Goal: Information Seeking & Learning: Check status

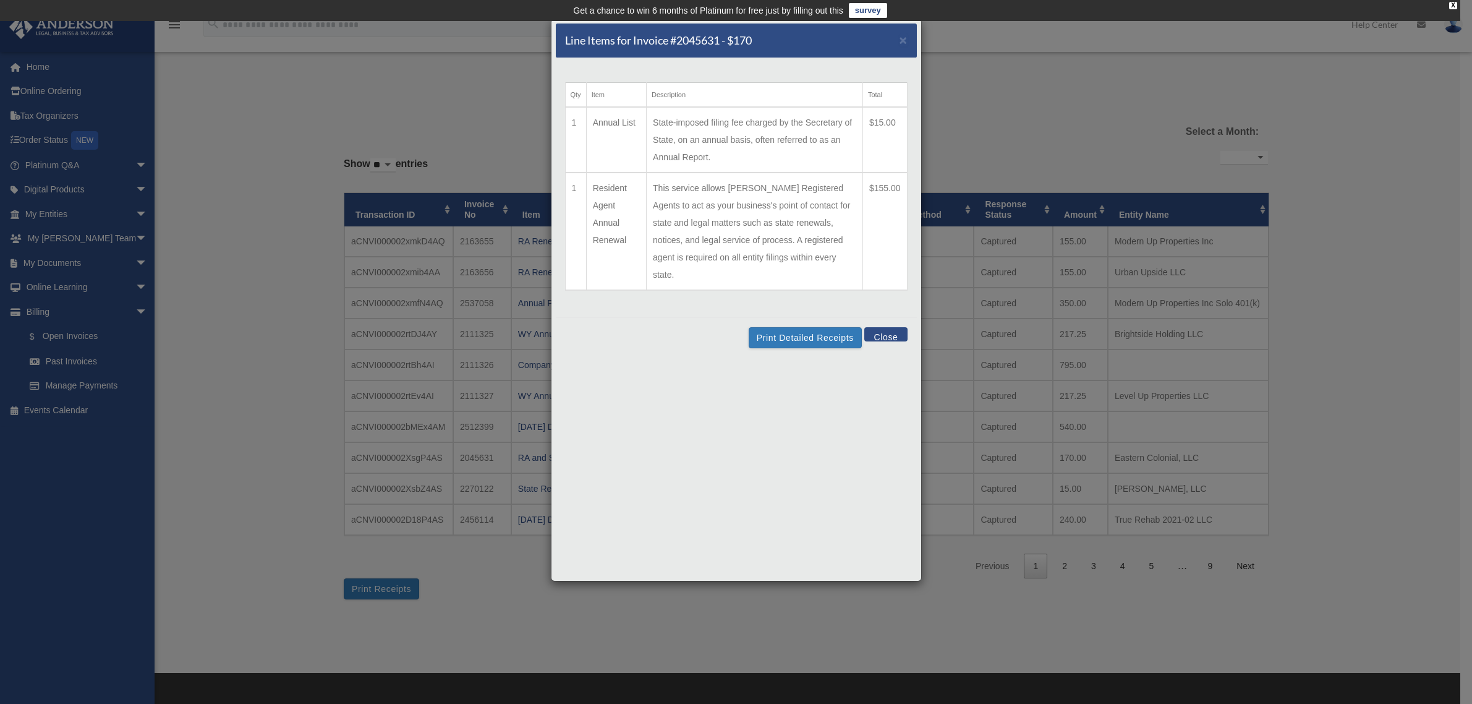
select select
click at [905, 40] on span "×" at bounding box center [904, 40] width 8 height 14
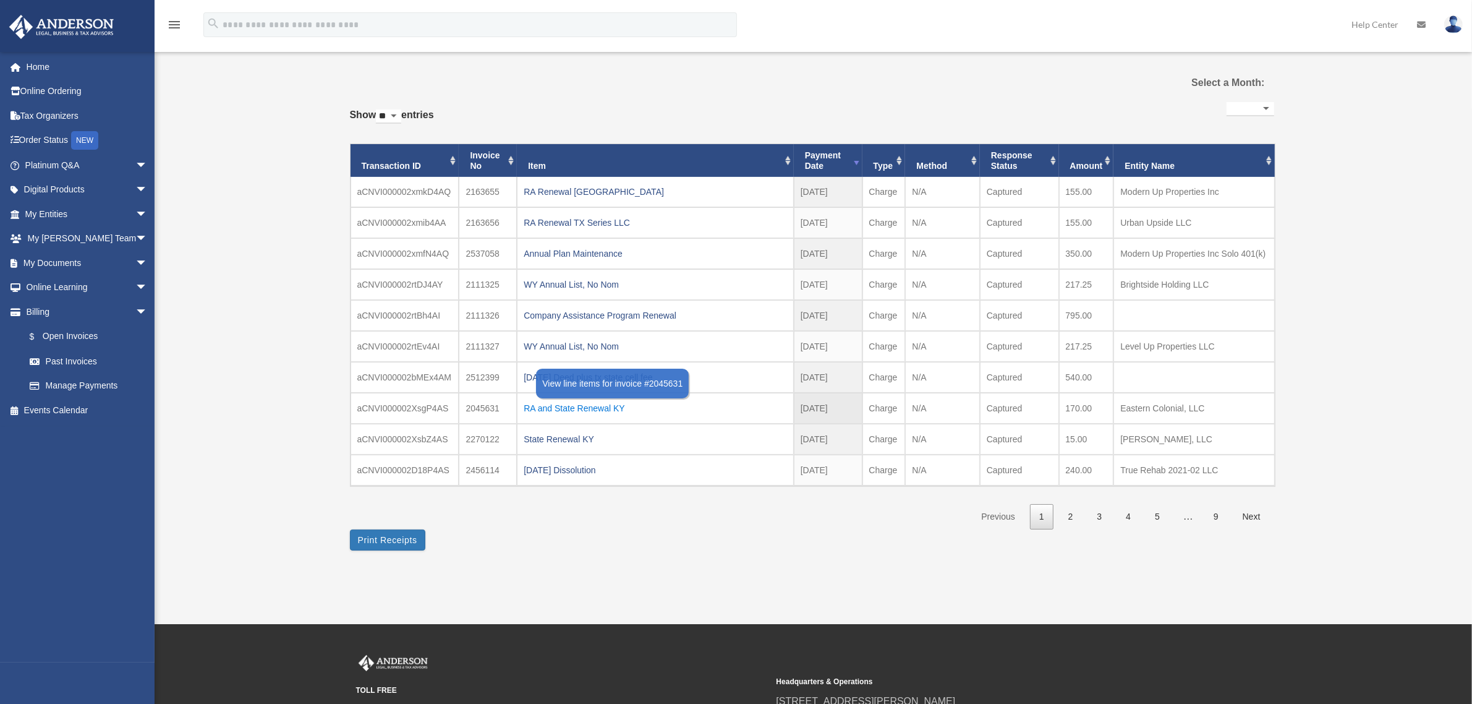
scroll to position [77, 0]
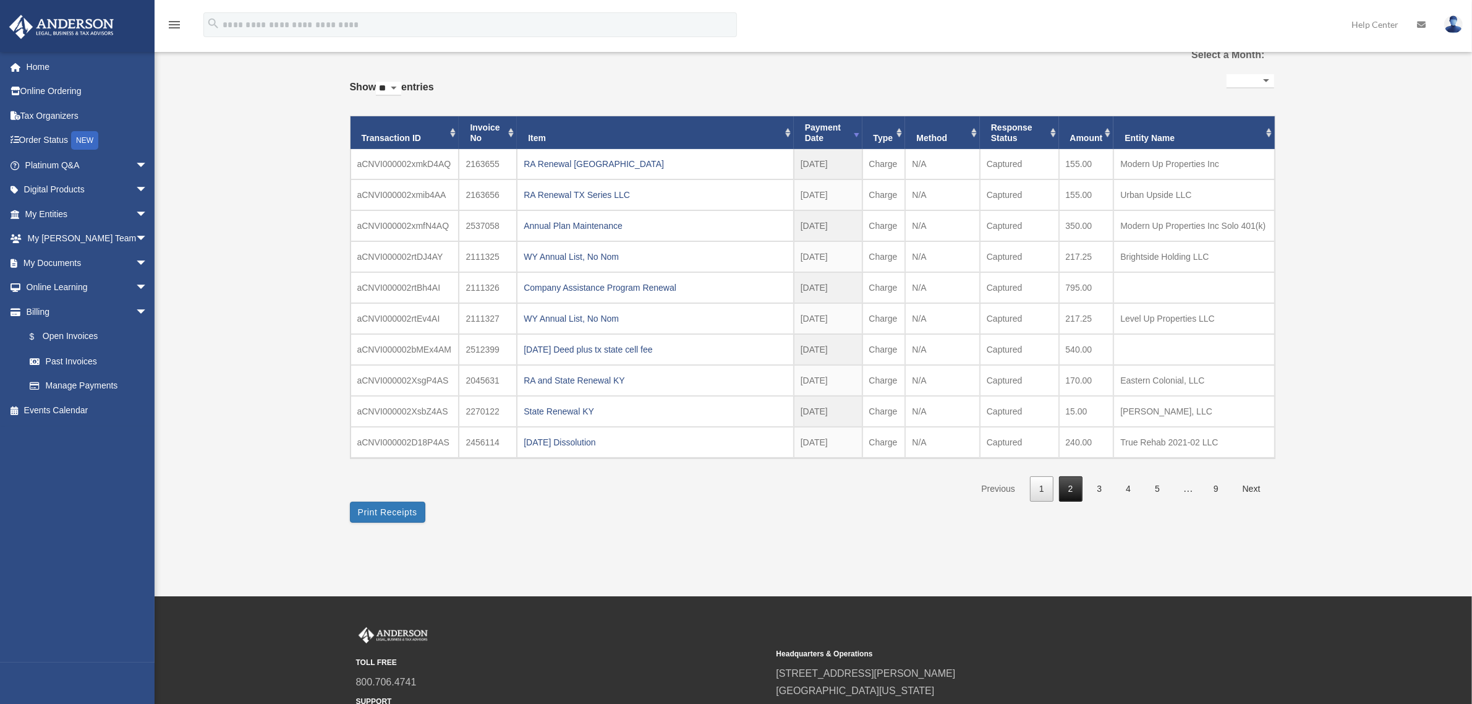
click at [1071, 490] on link "2" at bounding box center [1070, 488] width 23 height 25
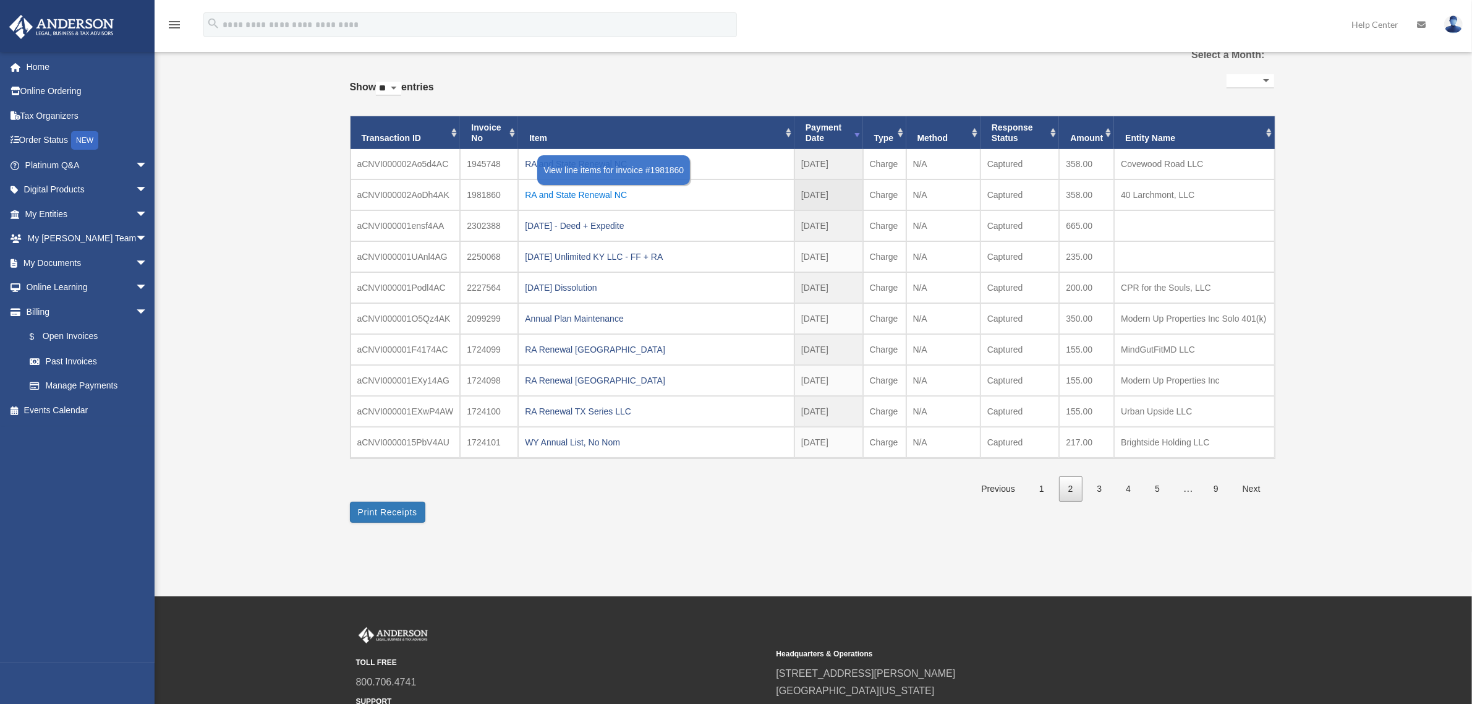
click at [583, 193] on div "RA and State Renewal NC" at bounding box center [656, 194] width 263 height 17
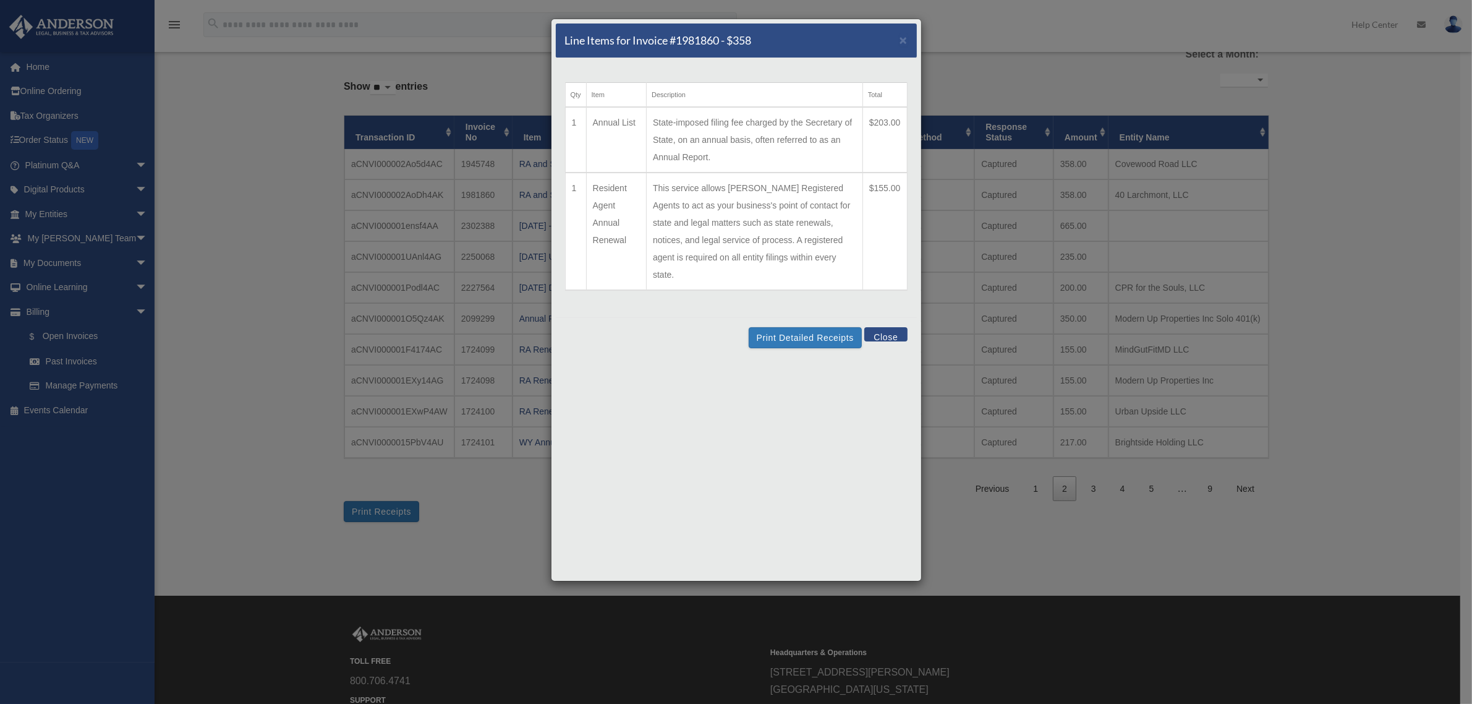
drag, startPoint x: 712, startPoint y: 155, endPoint x: 645, endPoint y: 116, distance: 77.3
click at [645, 116] on tr "1 Annual List State-imposed filing fee charged by the Secretary of State, on an…" at bounding box center [736, 140] width 342 height 66
click at [904, 38] on span "×" at bounding box center [904, 40] width 8 height 14
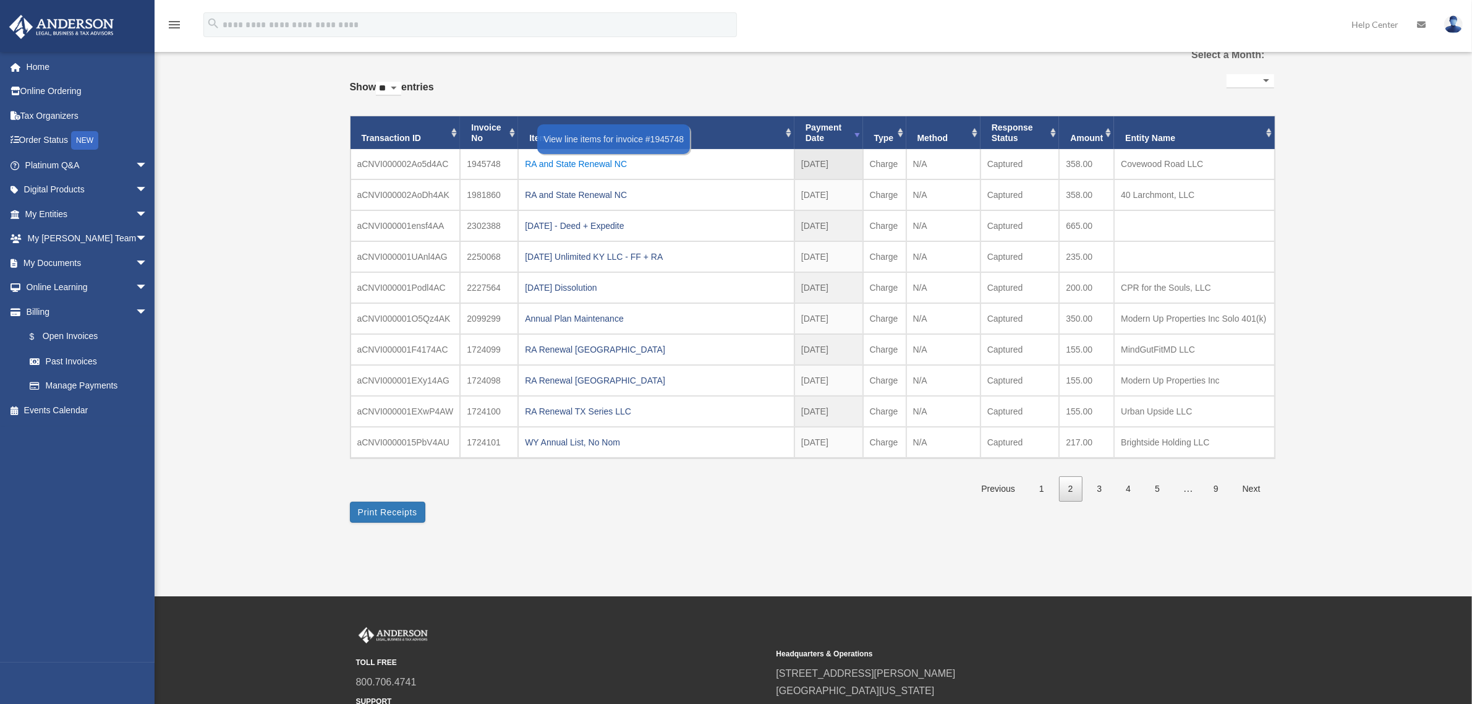
click at [571, 167] on div "RA and State Renewal NC" at bounding box center [656, 163] width 263 height 17
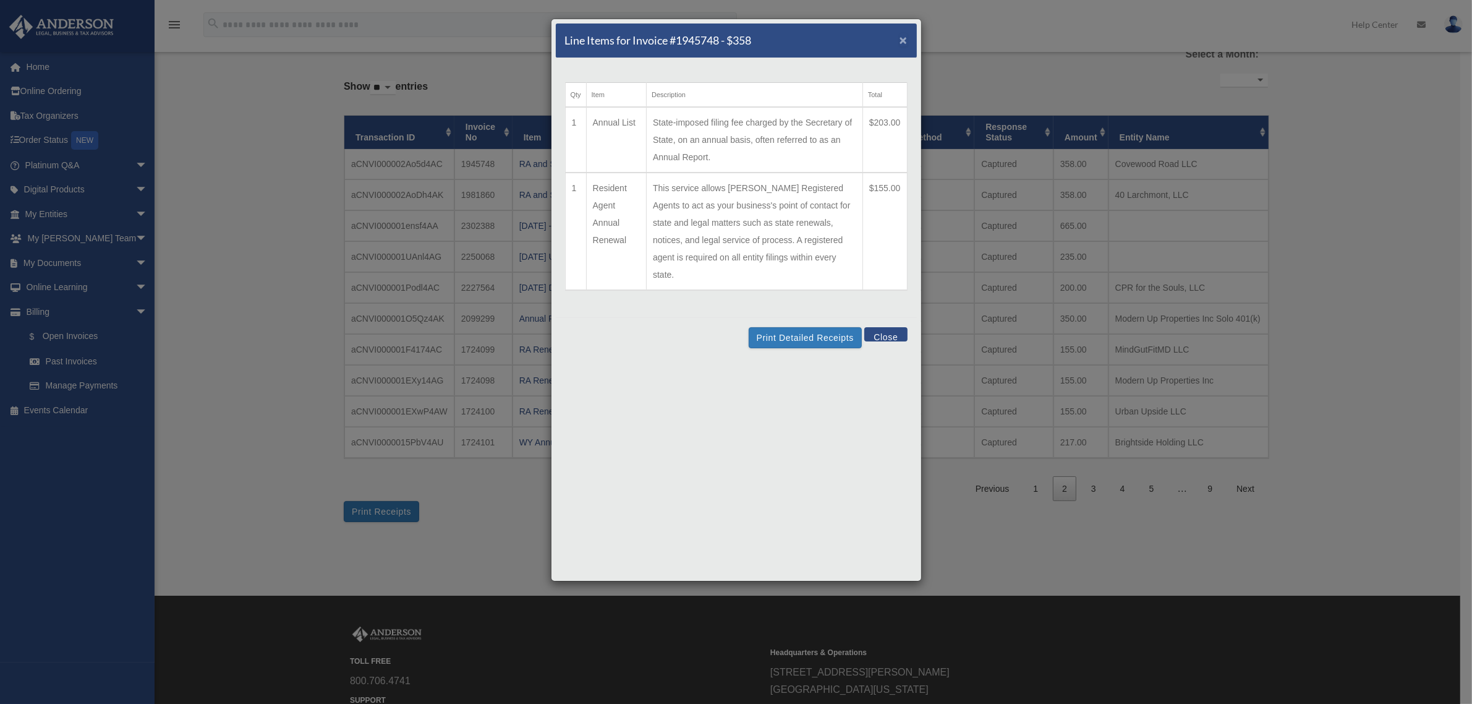
click at [901, 36] on span "×" at bounding box center [904, 40] width 8 height 14
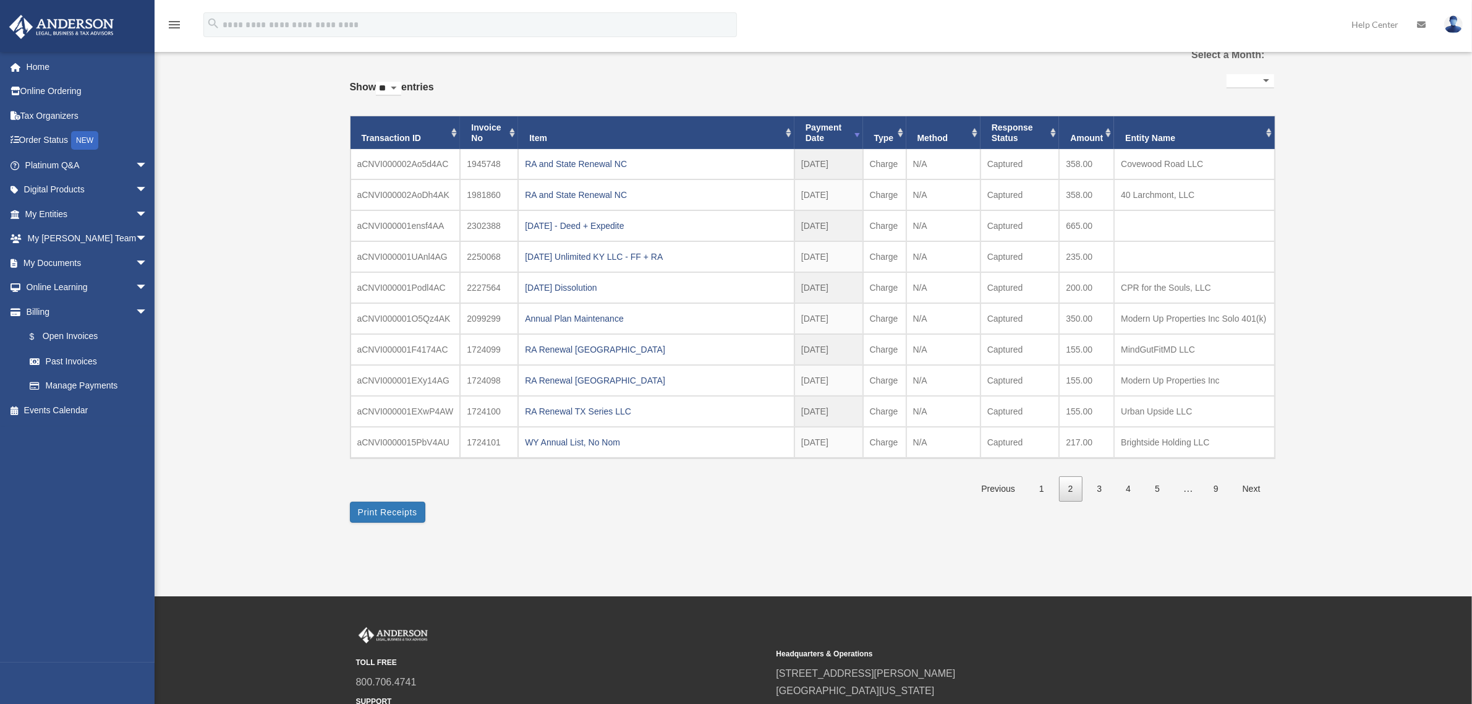
click at [1366, 227] on div "Past Invoices [EMAIL_ADDRESS][DOMAIN_NAME] Sign Out [EMAIL_ADDRESS][PERSON_NAME…" at bounding box center [736, 269] width 1472 height 535
